Goal: Complete application form

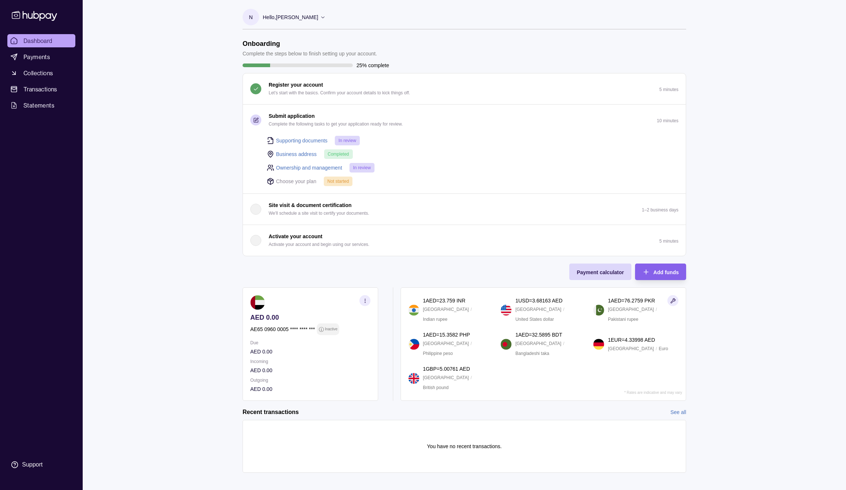
click at [312, 140] on link "Supporting documents" at bounding box center [301, 141] width 51 height 8
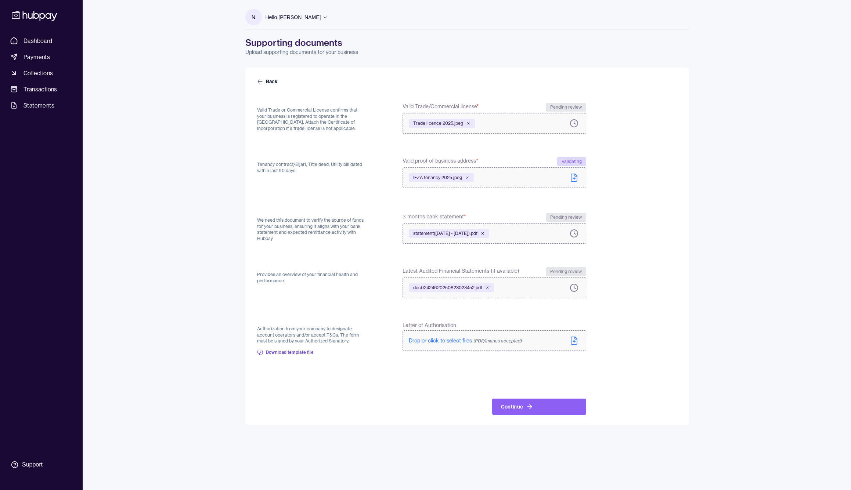
click at [455, 340] on span "Drop or click to select files (PDF/Images accepted)" at bounding box center [465, 341] width 113 height 7
click at [258, 81] on icon at bounding box center [260, 82] width 5 height 4
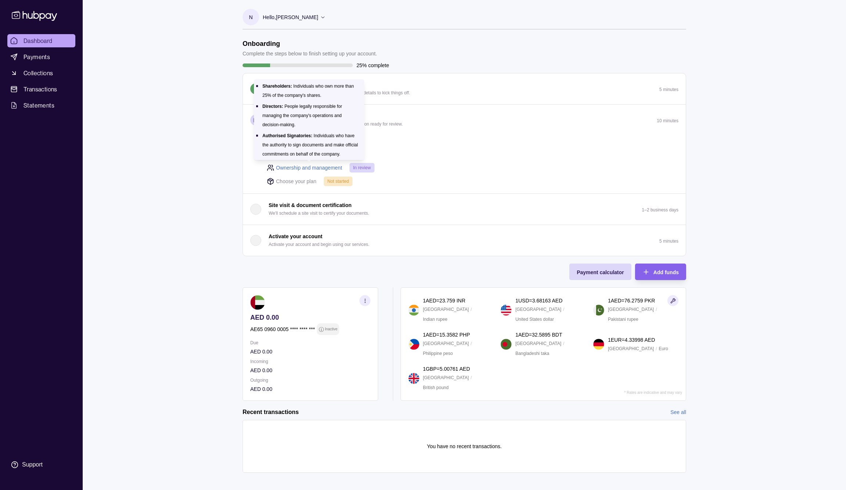
click at [326, 167] on link "Ownership and management" at bounding box center [309, 168] width 66 height 8
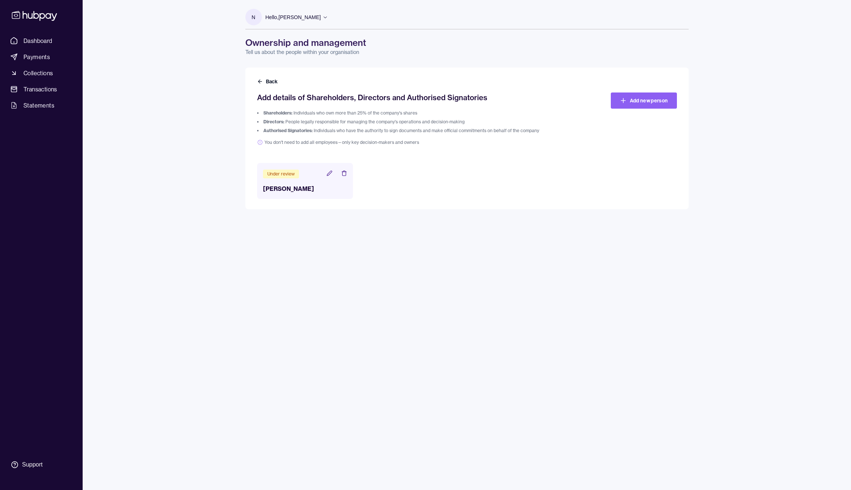
click at [43, 15] on icon at bounding box center [34, 16] width 48 height 14
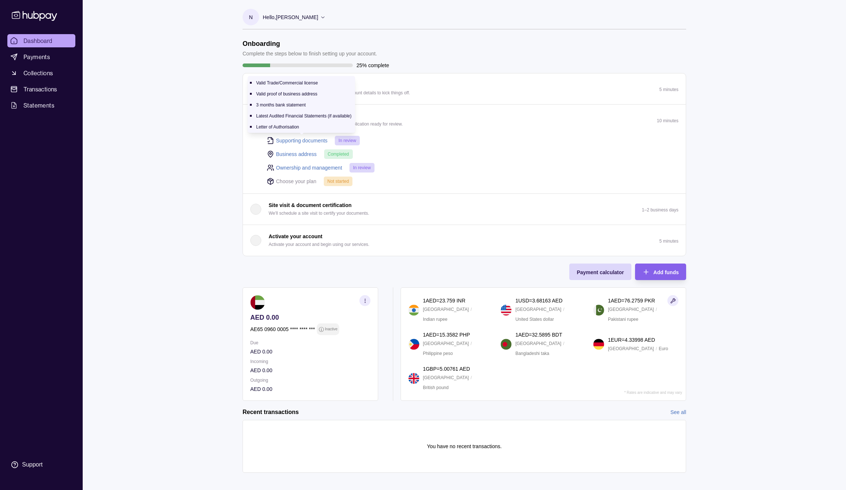
click at [301, 139] on link "Supporting documents" at bounding box center [301, 141] width 51 height 8
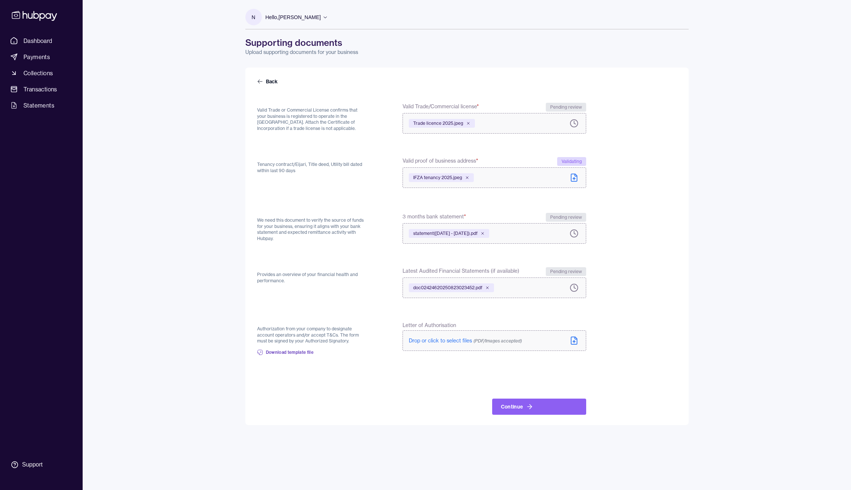
click at [436, 339] on span "Drop or click to select files (PDF/Images accepted)" at bounding box center [465, 341] width 113 height 7
click at [516, 408] on button "Continue" at bounding box center [539, 407] width 94 height 16
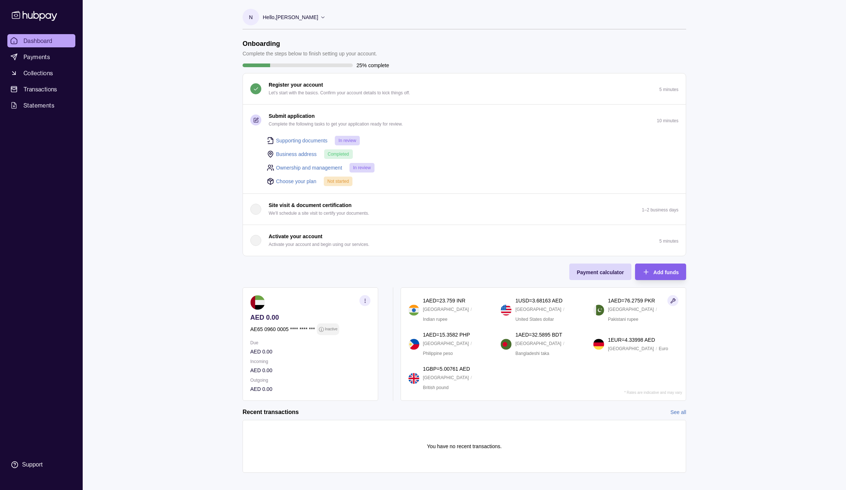
click at [212, 100] on div "Dashboard Payments Collections Transactions Statements Support N Hello, [PERSON…" at bounding box center [423, 248] width 846 height 497
click at [295, 182] on link "Choose your plan" at bounding box center [296, 181] width 40 height 8
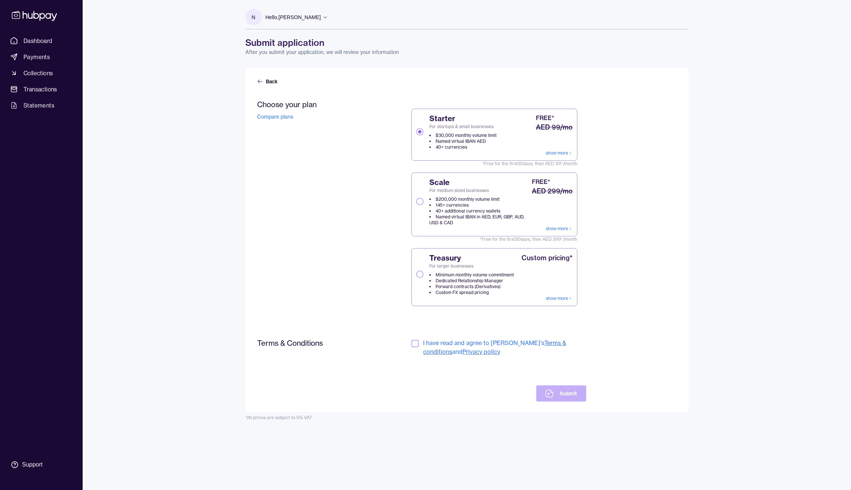
click at [420, 203] on button "Scale For medium sized businesses $200,000 monthly volume limit 145+ currencies…" at bounding box center [419, 201] width 7 height 7
click at [413, 344] on button "button" at bounding box center [414, 343] width 7 height 7
click at [564, 393] on button "Submit" at bounding box center [561, 394] width 50 height 16
